Goal: Task Accomplishment & Management: Use online tool/utility

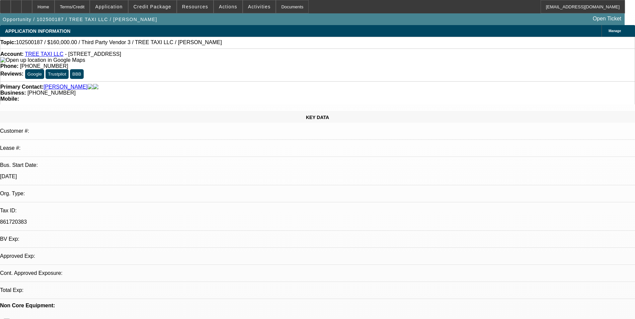
select select "0"
select select "2"
select select "0.1"
select select "4"
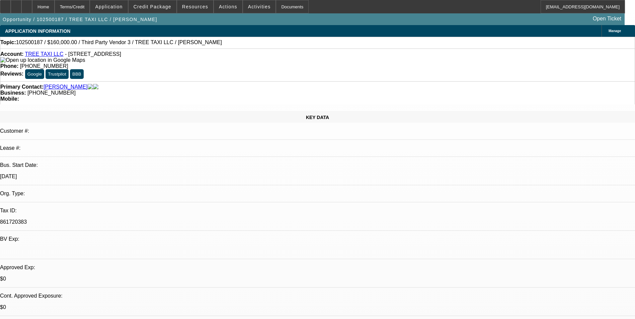
click at [165, 7] on span "Credit Package" at bounding box center [153, 6] width 38 height 5
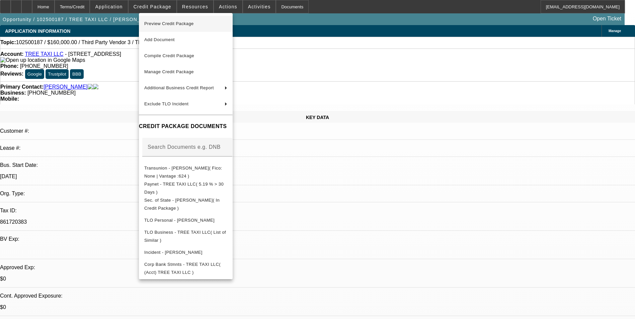
click at [170, 22] on span "Preview Credit Package" at bounding box center [169, 23] width 50 height 5
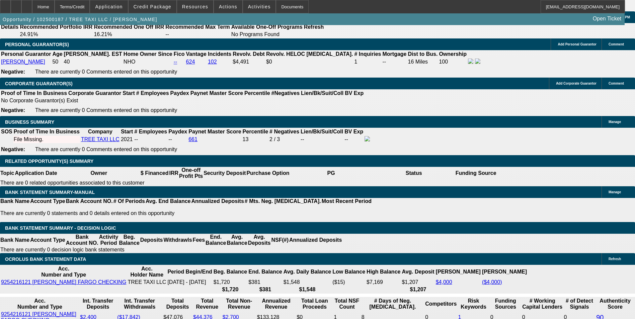
scroll to position [904, 0]
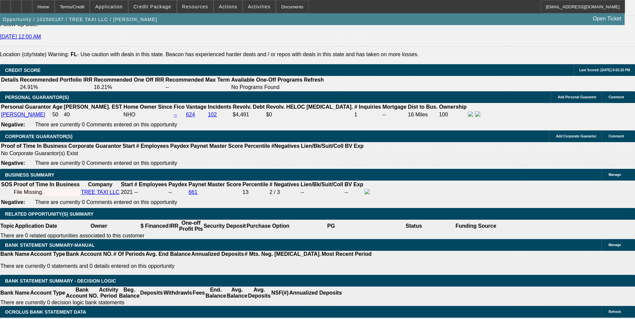
type input "$0.00"
type input "60"
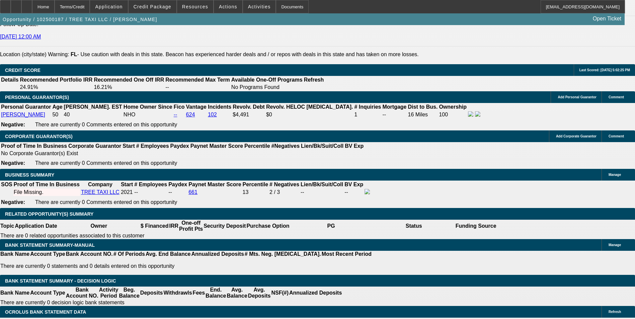
type input "1"
type input "$2,735.00"
type input "$5,470.00"
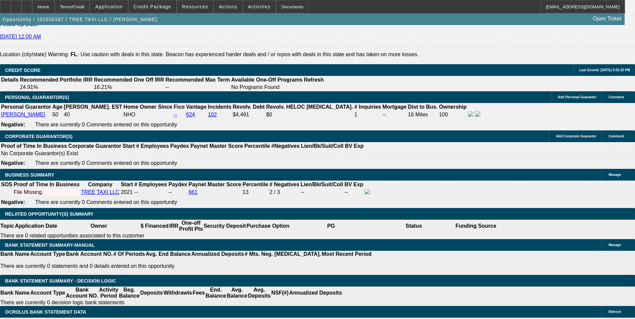
type input "12"
type input "$3,559.11"
type input "$7,118.22"
type input "12"
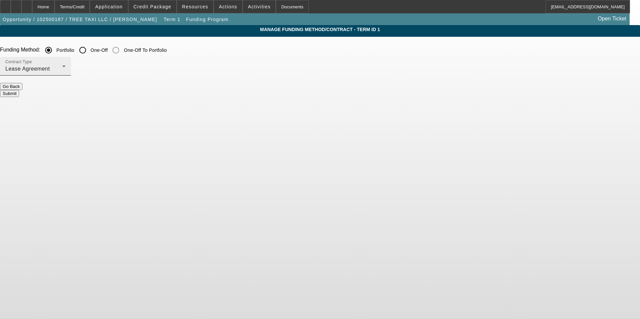
click at [62, 66] on div "Lease Agreement" at bounding box center [33, 69] width 57 height 8
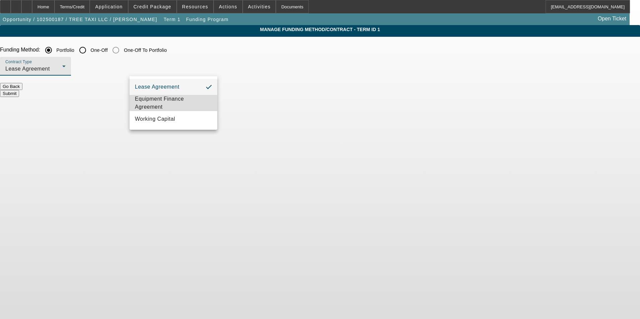
click at [169, 100] on span "Equipment Finance Agreement" at bounding box center [173, 103] width 77 height 16
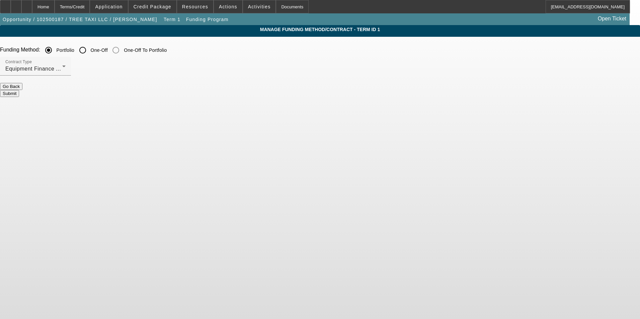
click at [19, 93] on button "Submit" at bounding box center [9, 93] width 19 height 7
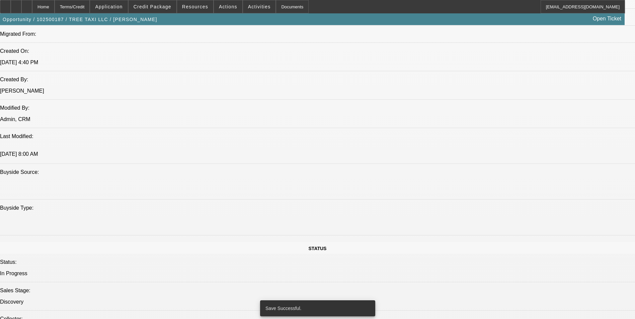
select select "0"
select select "2"
select select "0"
select select "6"
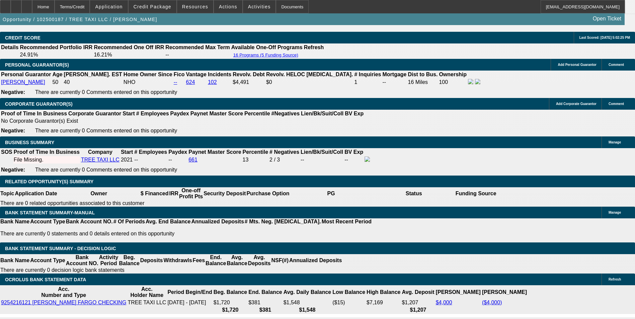
scroll to position [952, 0]
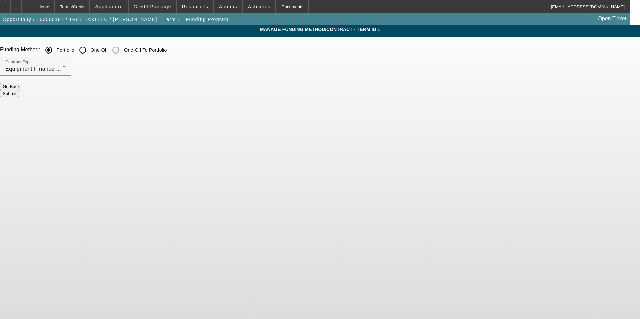
click at [89, 53] on input "One-Off" at bounding box center [82, 50] width 13 height 13
radio input "true"
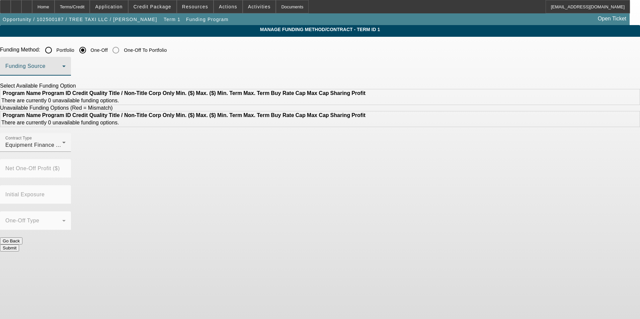
click at [66, 65] on mat-select at bounding box center [35, 69] width 60 height 8
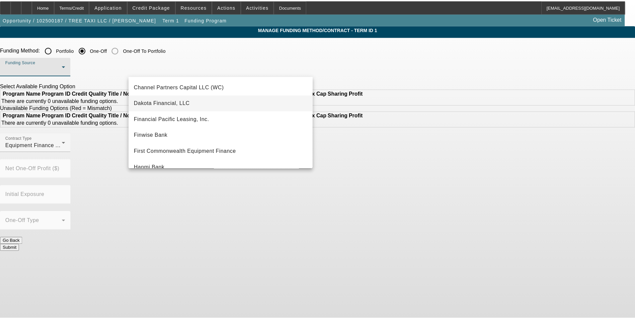
scroll to position [33, 0]
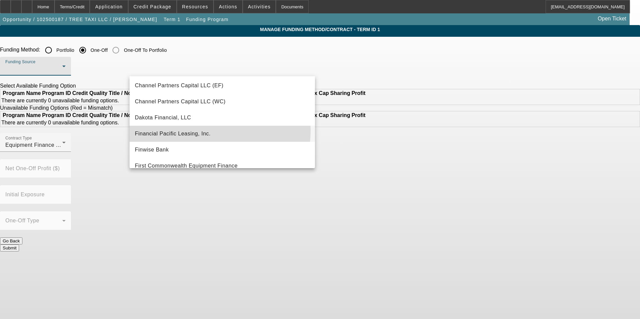
click at [194, 130] on span "Financial Pacific Leasing, Inc." at bounding box center [173, 134] width 76 height 8
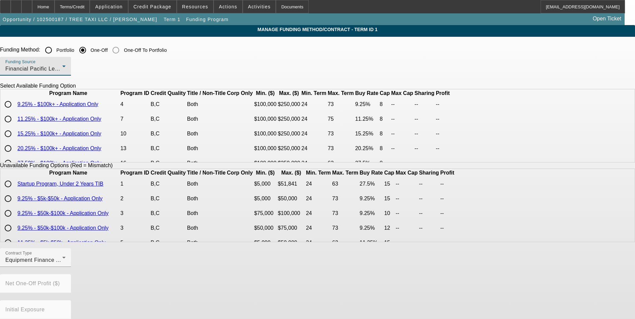
click at [15, 111] on input "radio" at bounding box center [7, 104] width 13 height 13
radio input "true"
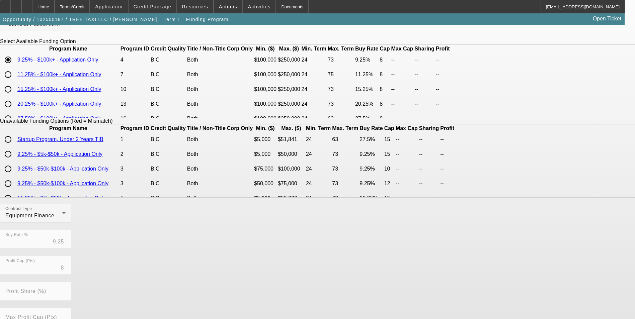
scroll to position [138, 0]
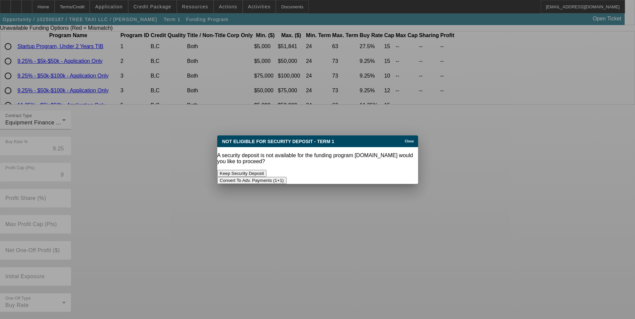
click at [286, 177] on button "Convert To Adv. Payments (1+1)" at bounding box center [251, 180] width 69 height 7
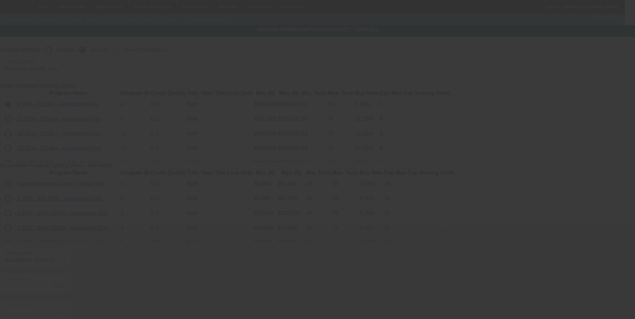
scroll to position [138, 0]
radio input "true"
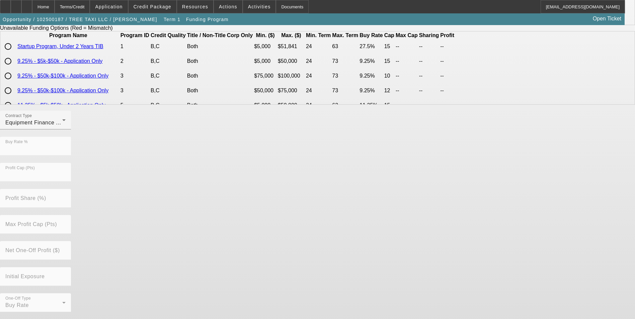
scroll to position [0, 0]
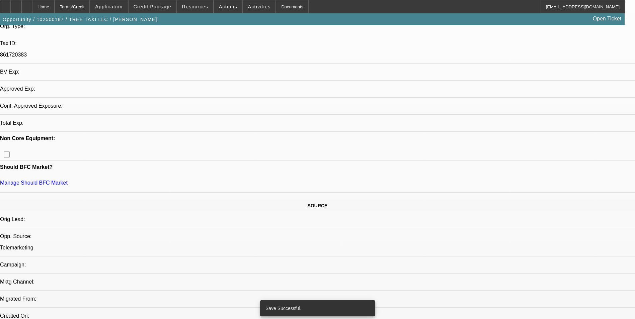
select select "0"
select select "6"
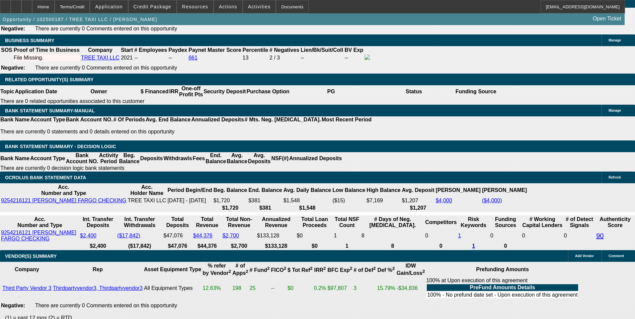
scroll to position [1023, 0]
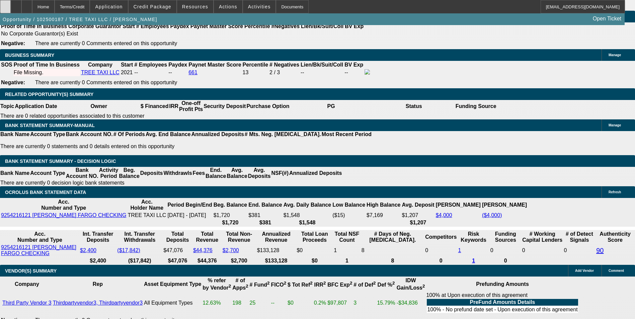
click at [11, 10] on div at bounding box center [5, 6] width 11 height 13
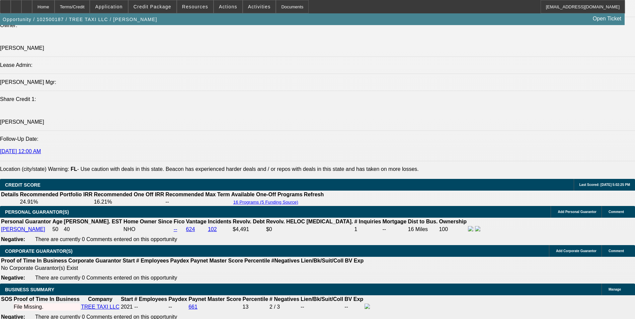
scroll to position [741, 0]
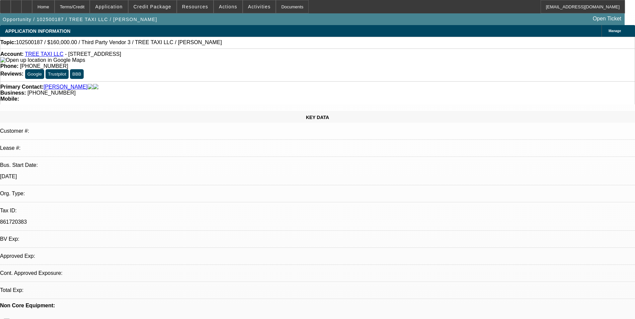
select select "0"
click at [160, 9] on span at bounding box center [153, 7] width 48 height 16
select select "1"
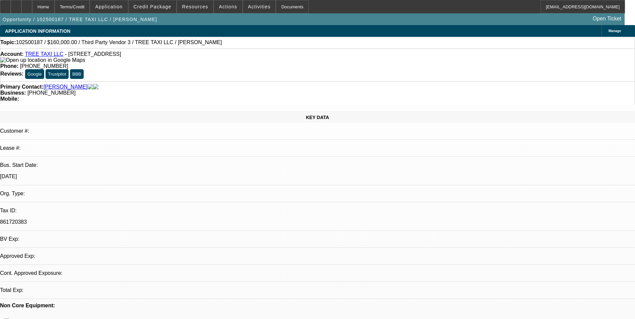
select select "1"
select select "6"
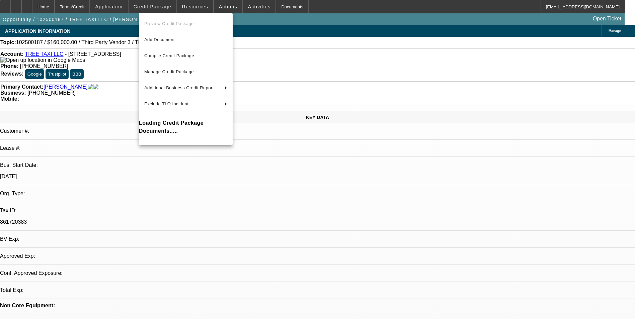
click at [160, 9] on div at bounding box center [317, 159] width 635 height 319
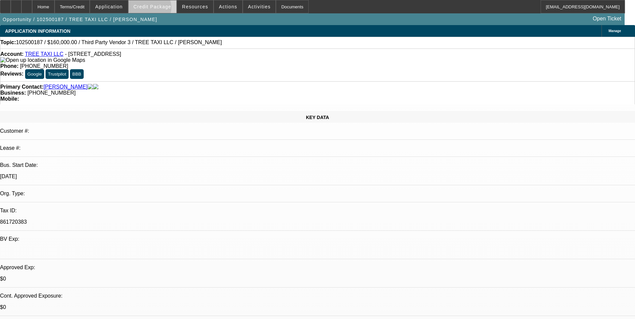
click at [160, 9] on span "Credit Package" at bounding box center [153, 6] width 38 height 5
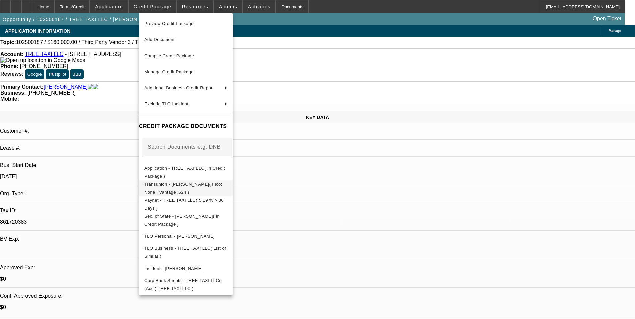
click at [200, 188] on span "Transunion - [PERSON_NAME]( Fico: None | Vantage :624 )" at bounding box center [183, 188] width 78 height 13
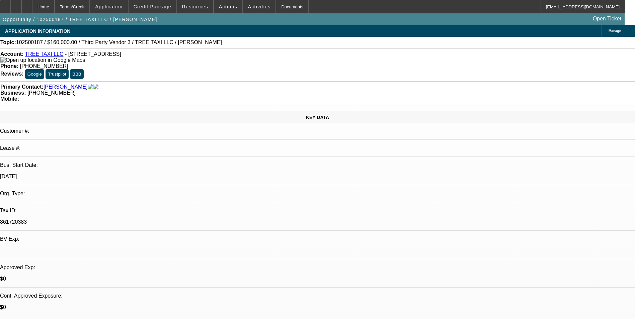
click at [247, 13] on div "Opportunity / 102500187 / TREE TAXI LLC / [PERSON_NAME] Open Ticket" at bounding box center [312, 19] width 624 height 12
click at [245, 11] on span at bounding box center [259, 7] width 33 height 16
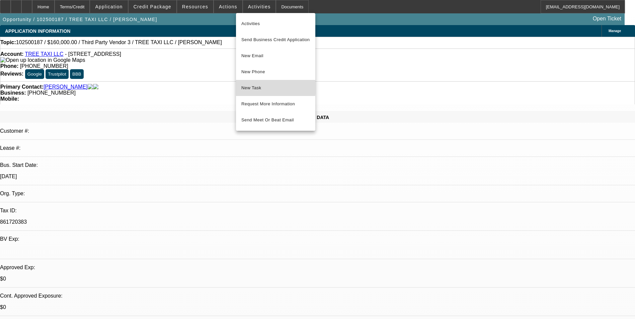
click at [250, 87] on span "New Task" at bounding box center [275, 88] width 69 height 8
